Goal: Information Seeking & Learning: Learn about a topic

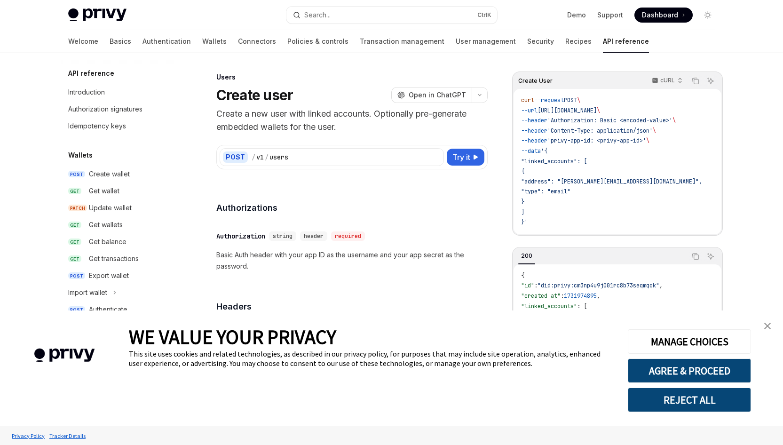
type textarea "*"
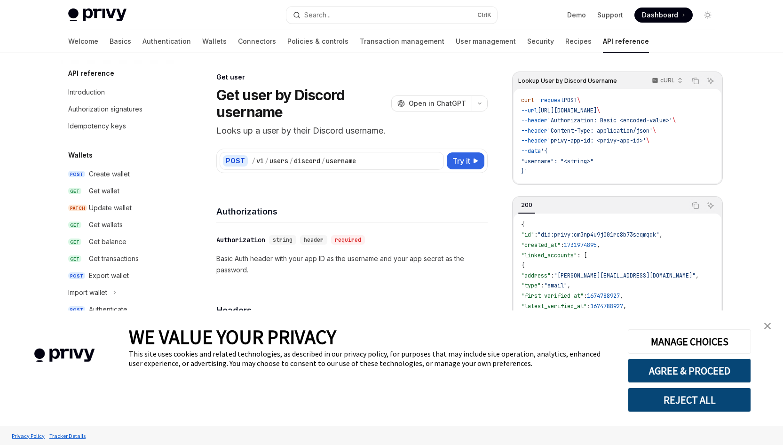
scroll to position [809, 0]
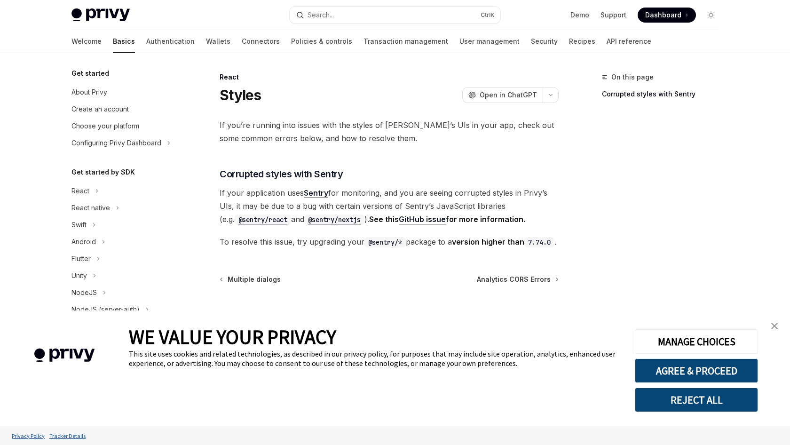
scroll to position [174, 0]
